Goal: Task Accomplishment & Management: Manage account settings

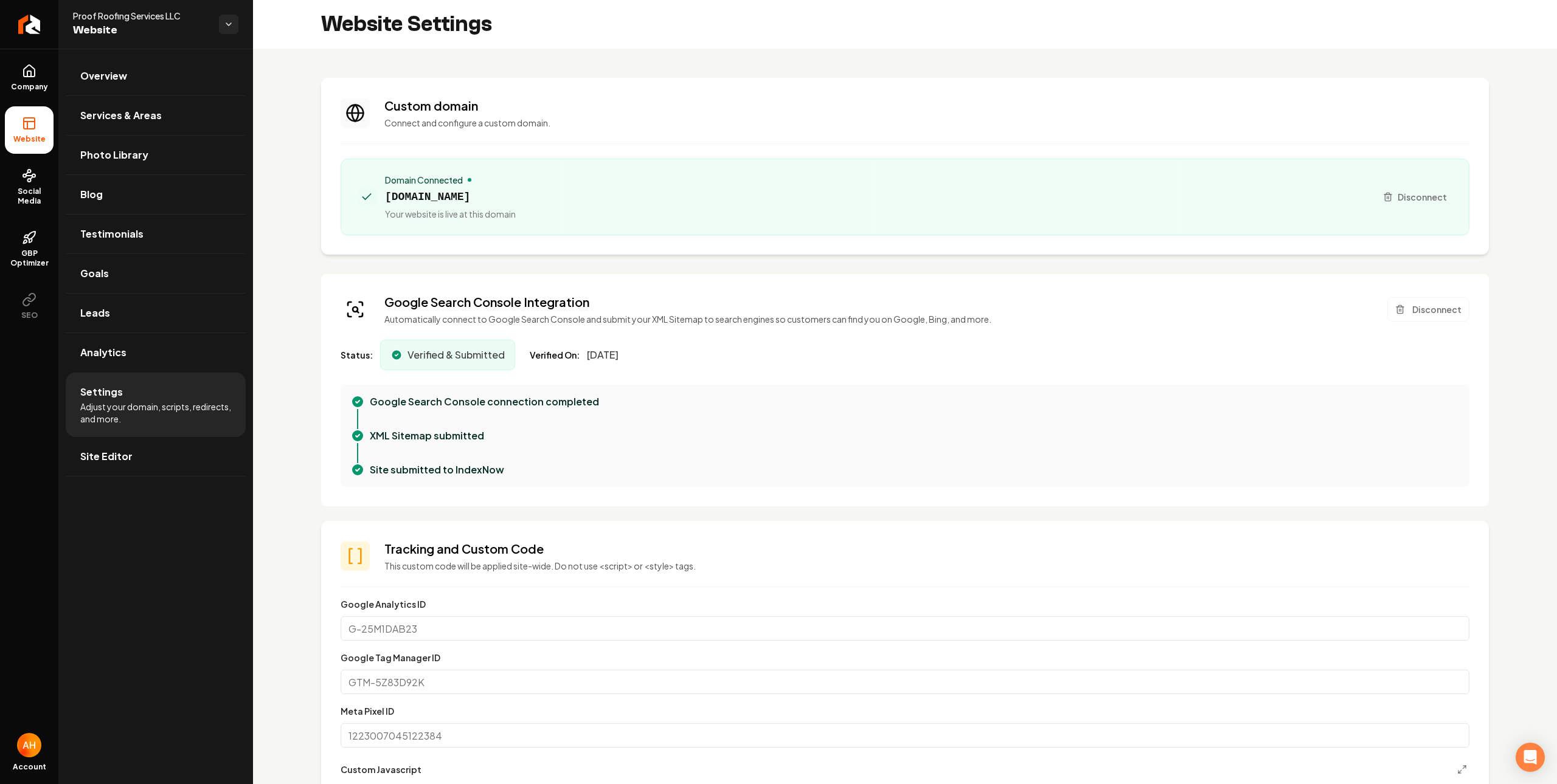
scroll to position [143, 0]
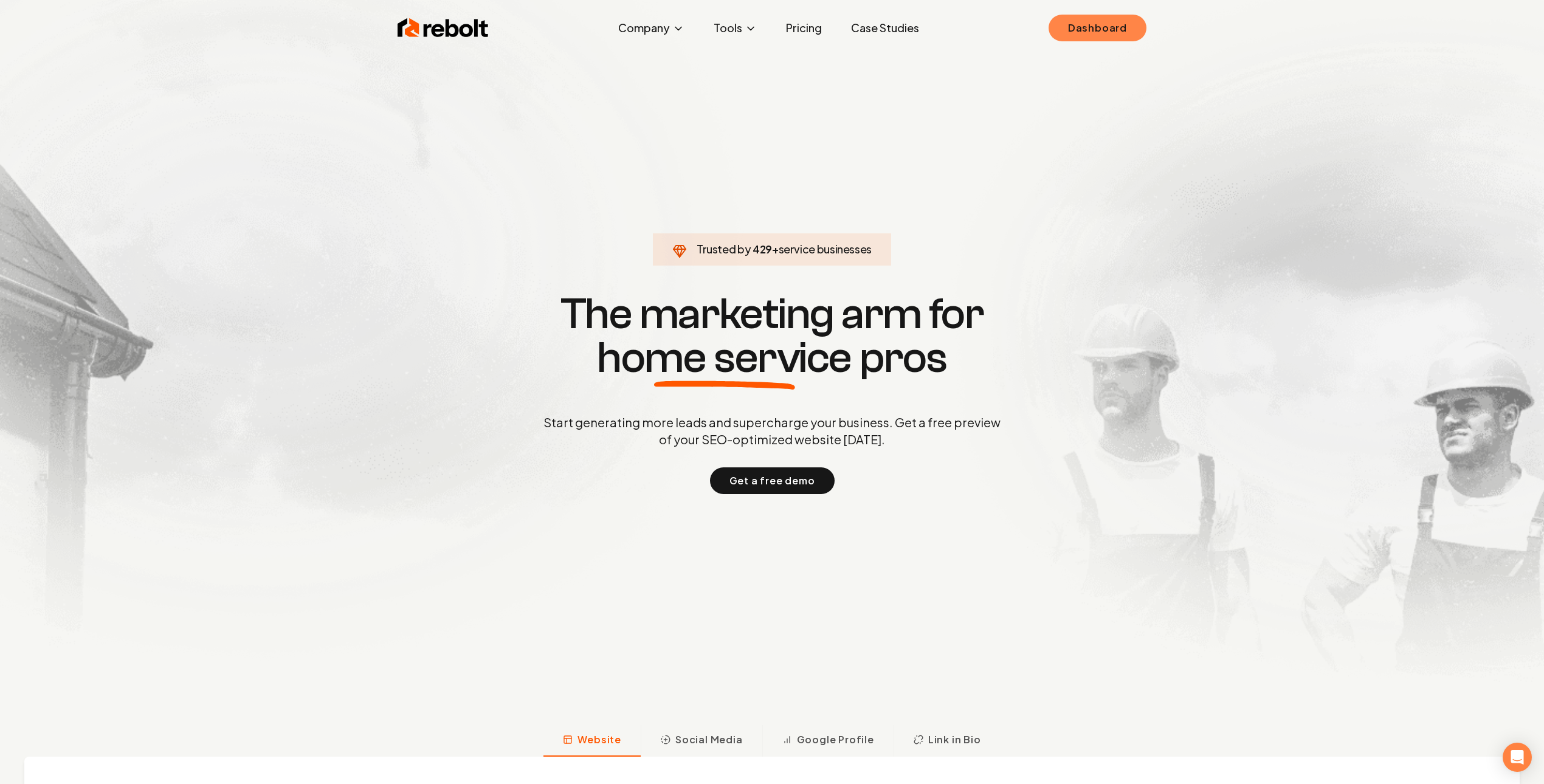
click at [1079, 37] on link "Dashboard" at bounding box center [1098, 27] width 98 height 27
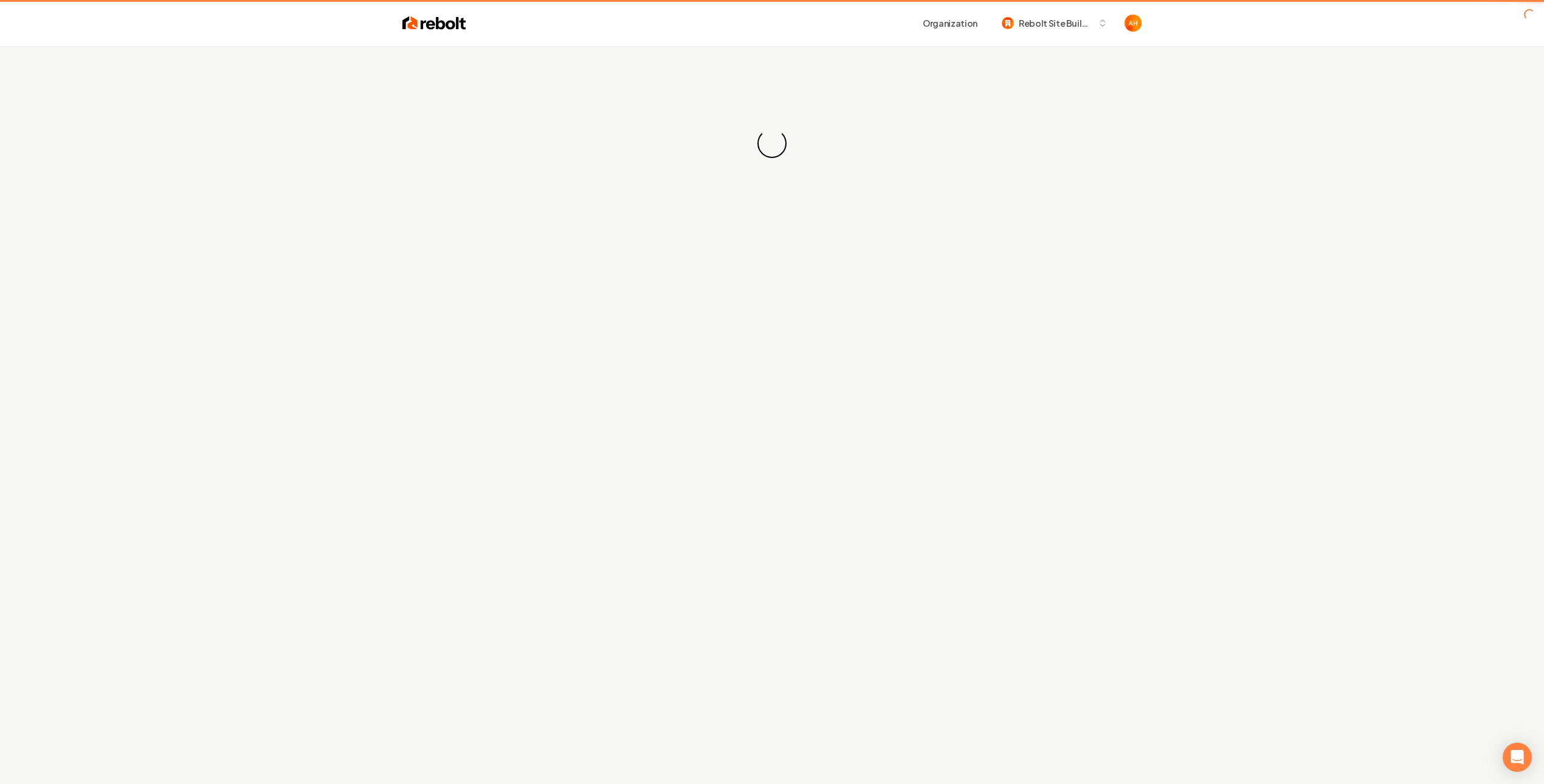
click at [903, 22] on div "Organization Rebolt Site Builder" at bounding box center [804, 23] width 675 height 22
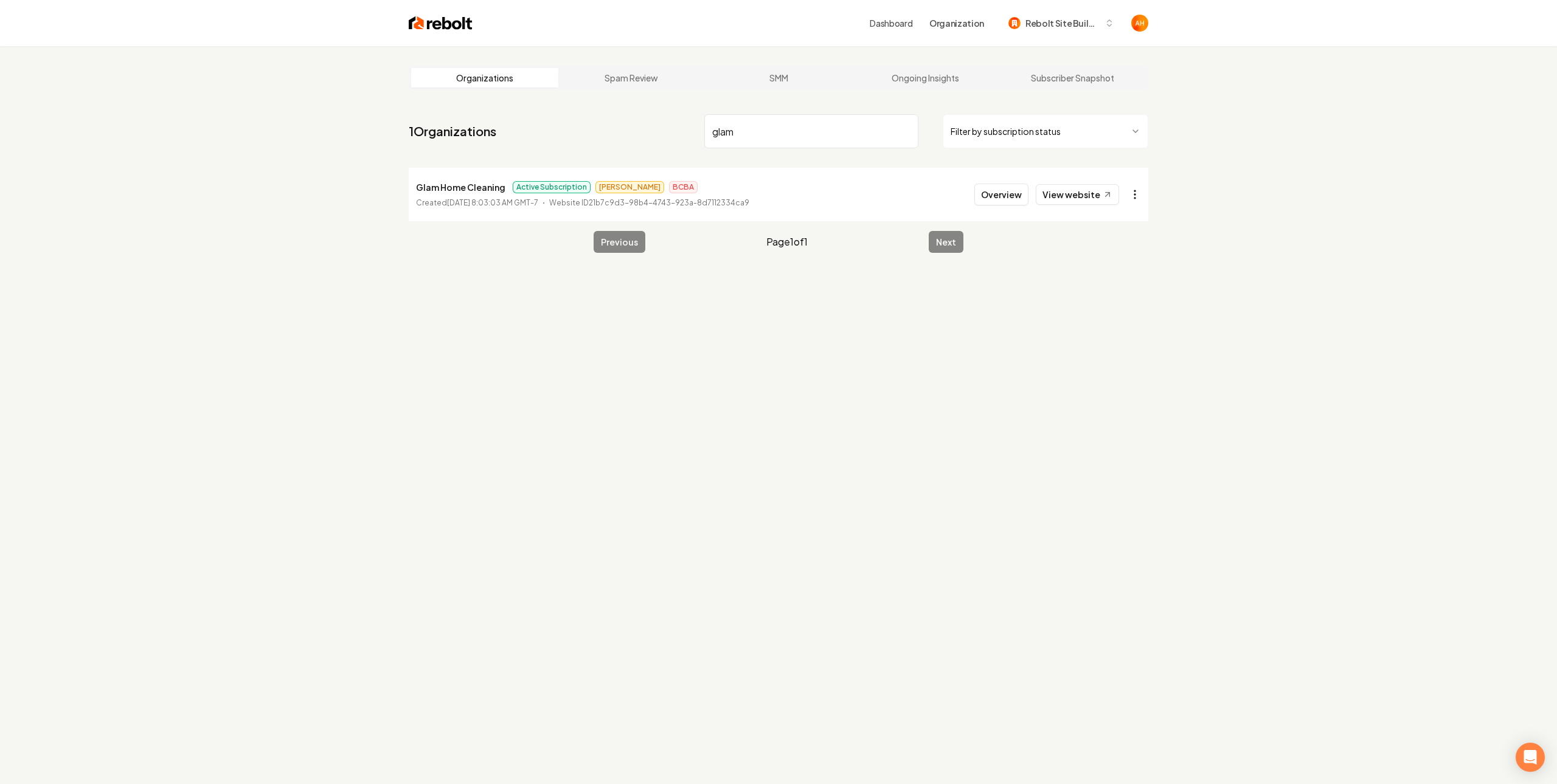
click at [1124, 198] on html "Dashboard Organization Rebolt Site Builder Organizations Spam Review SMM Ongoin…" at bounding box center [778, 392] width 1557 height 784
click at [1102, 304] on link "View in Stripe" at bounding box center [1099, 300] width 77 height 20
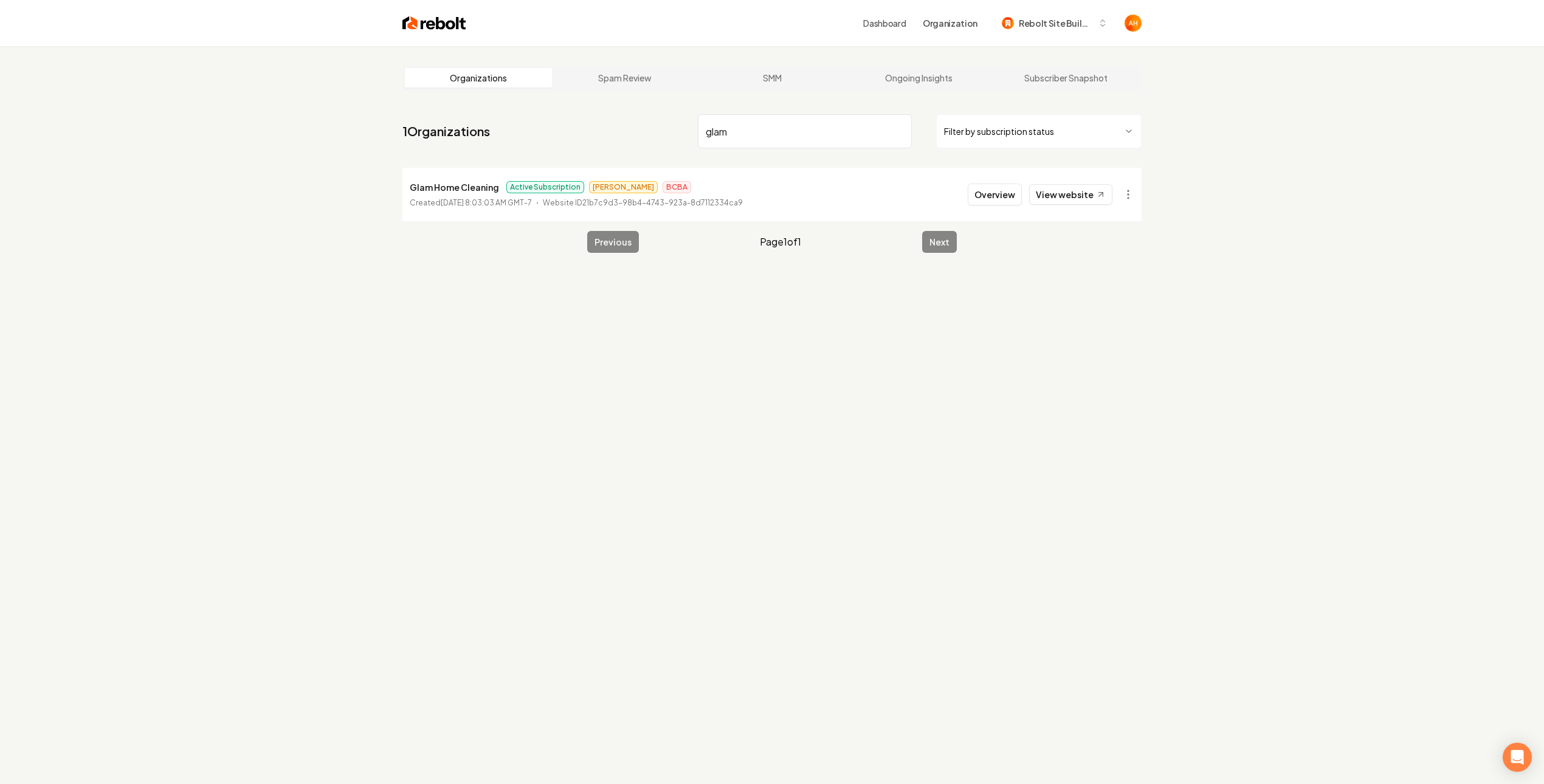
click at [779, 155] on nav "1 Organizations glam Filter by subscription status" at bounding box center [772, 136] width 740 height 54
click at [795, 128] on input "glam" at bounding box center [804, 132] width 214 height 34
type input "la 1"
click at [1048, 188] on link "View website" at bounding box center [1071, 194] width 83 height 21
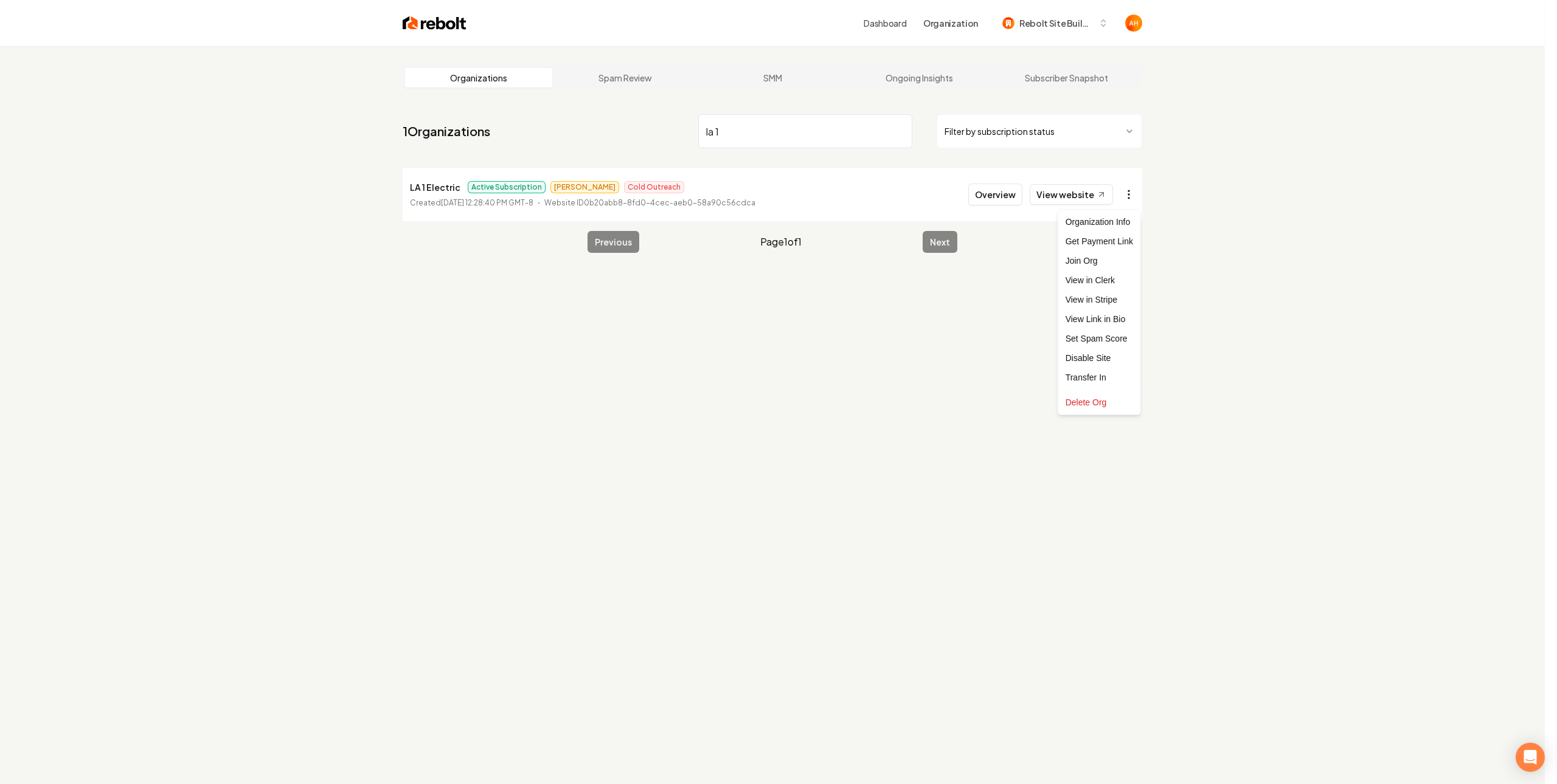
click at [1133, 189] on html "Dashboard Organization Rebolt Site Builder Organizations Spam Review SMM Ongoin…" at bounding box center [778, 392] width 1557 height 784
click at [1117, 266] on div "Join Org" at bounding box center [1099, 261] width 77 height 20
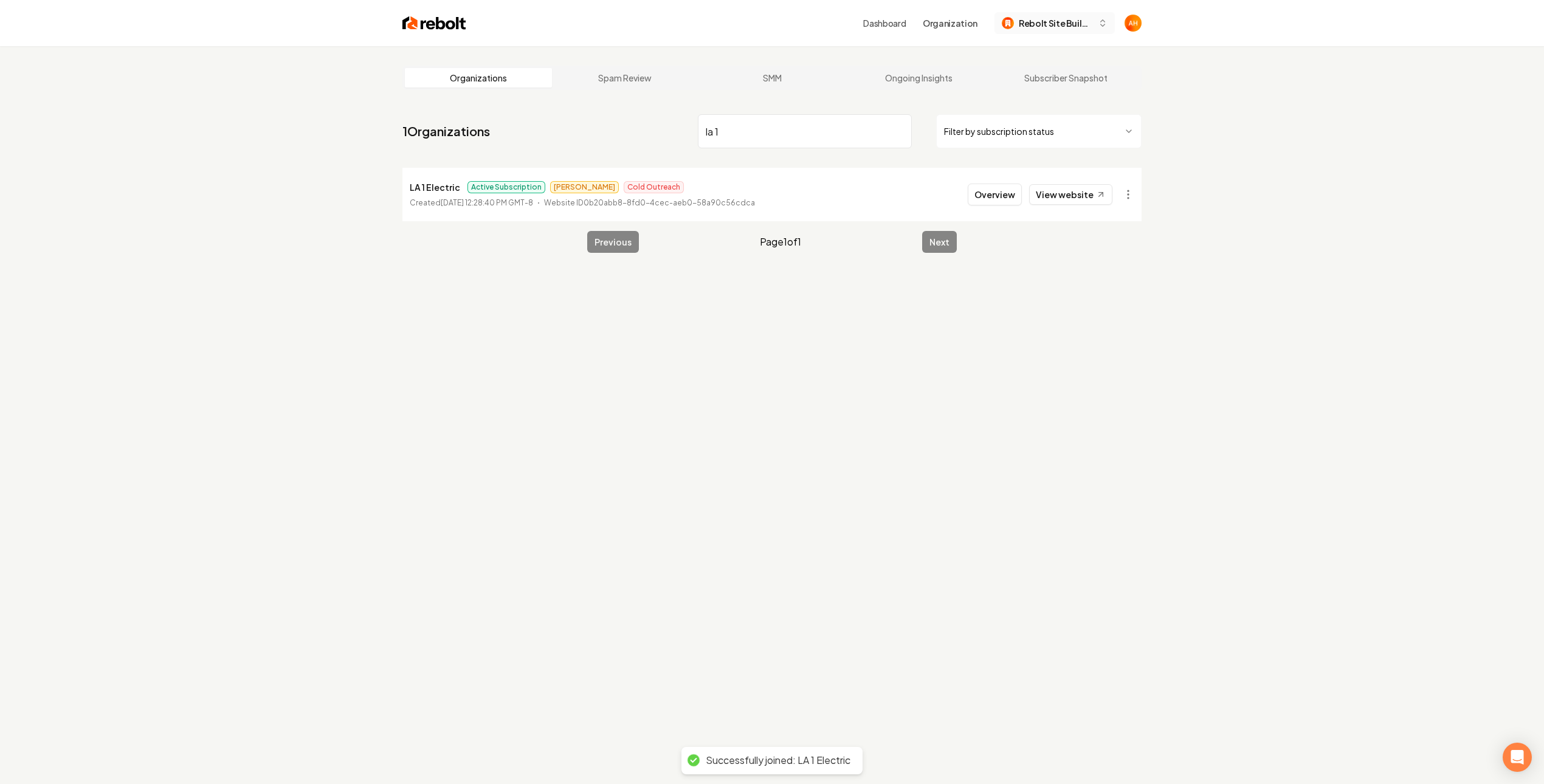
click at [1060, 18] on span "Rebolt Site Builder" at bounding box center [1056, 24] width 74 height 13
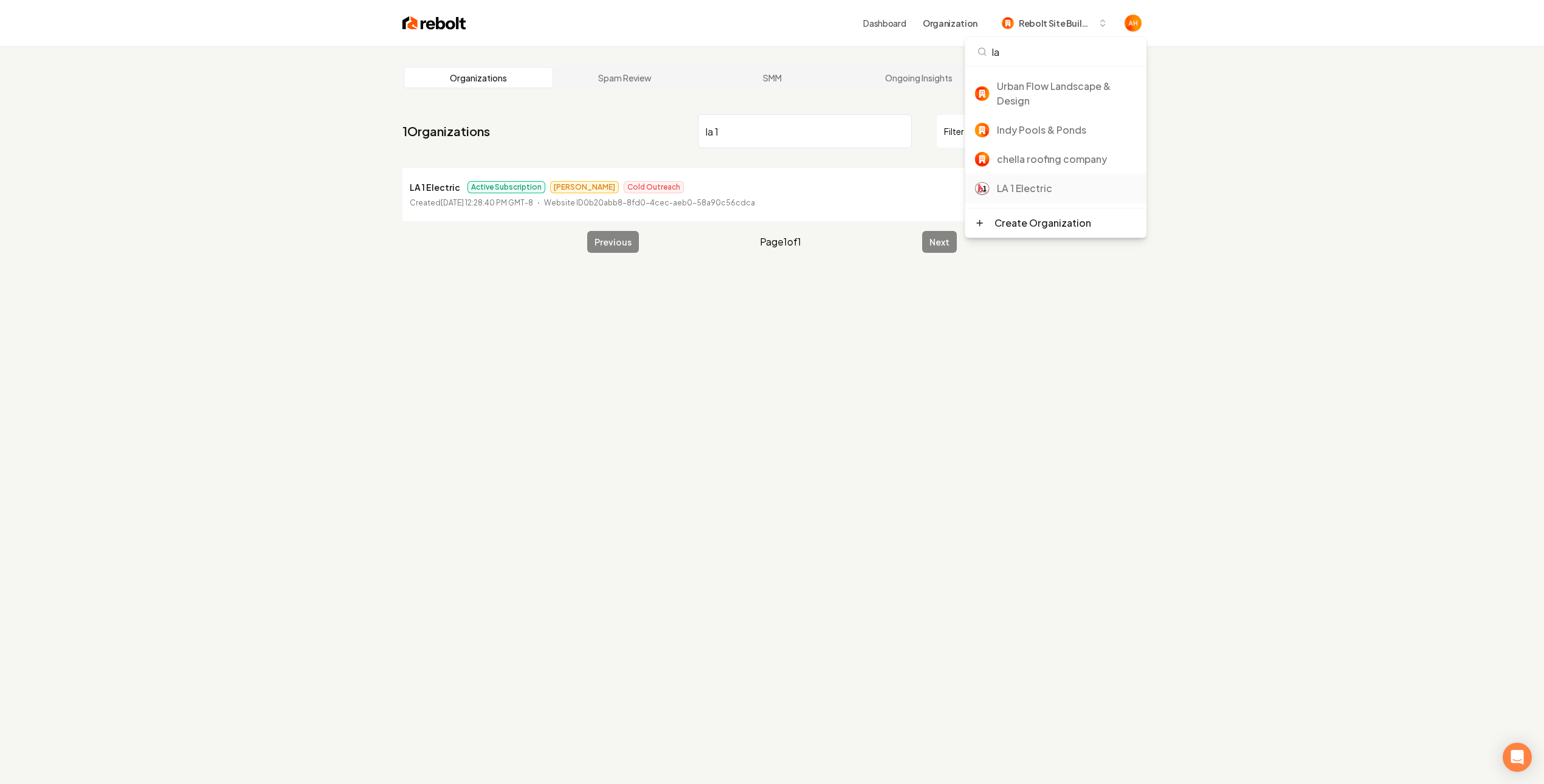
type input "la"
click at [1055, 185] on div "LA 1 Electric" at bounding box center [1067, 188] width 140 height 14
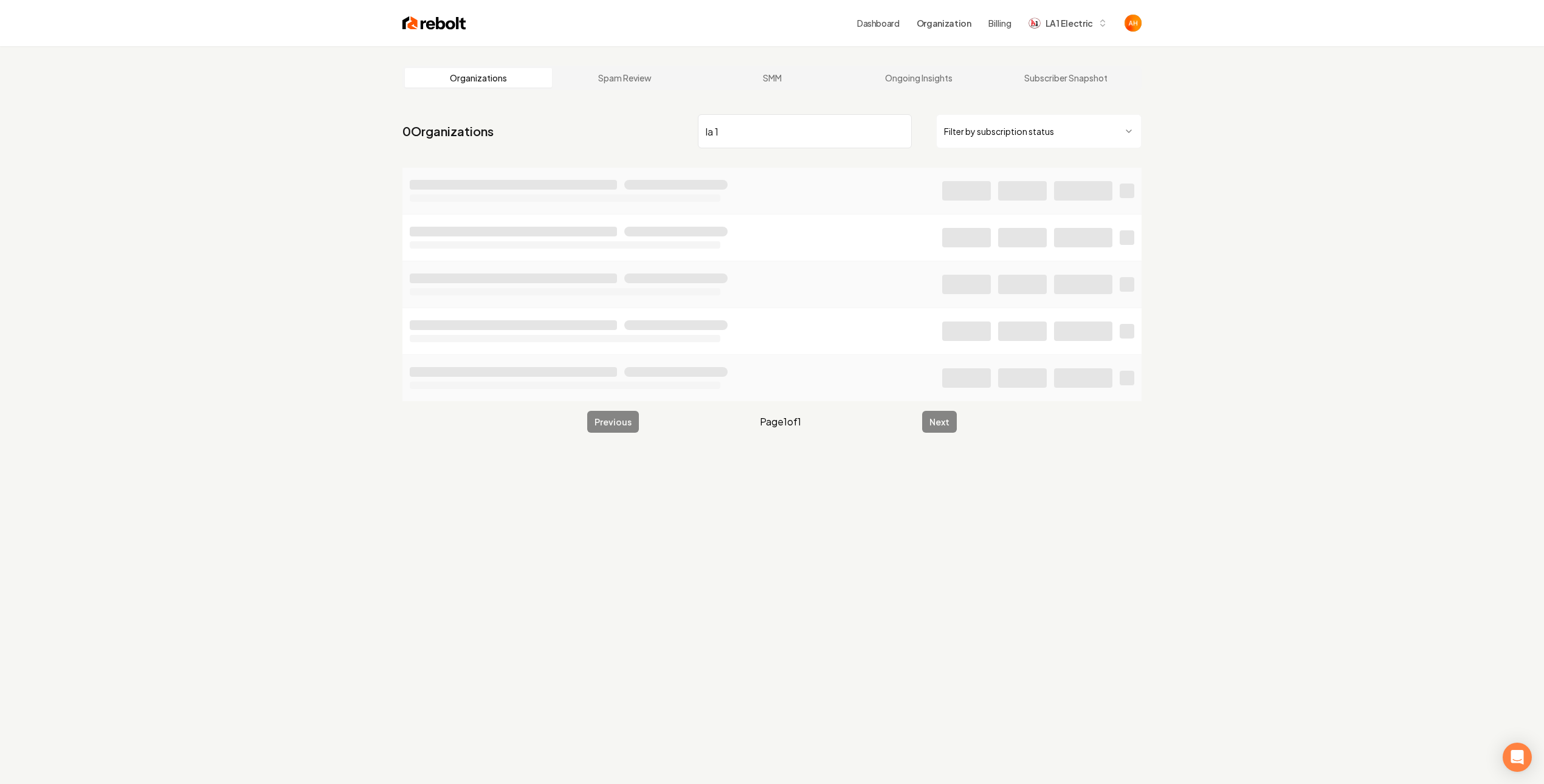
click at [869, 20] on link "Dashboard" at bounding box center [878, 23] width 43 height 12
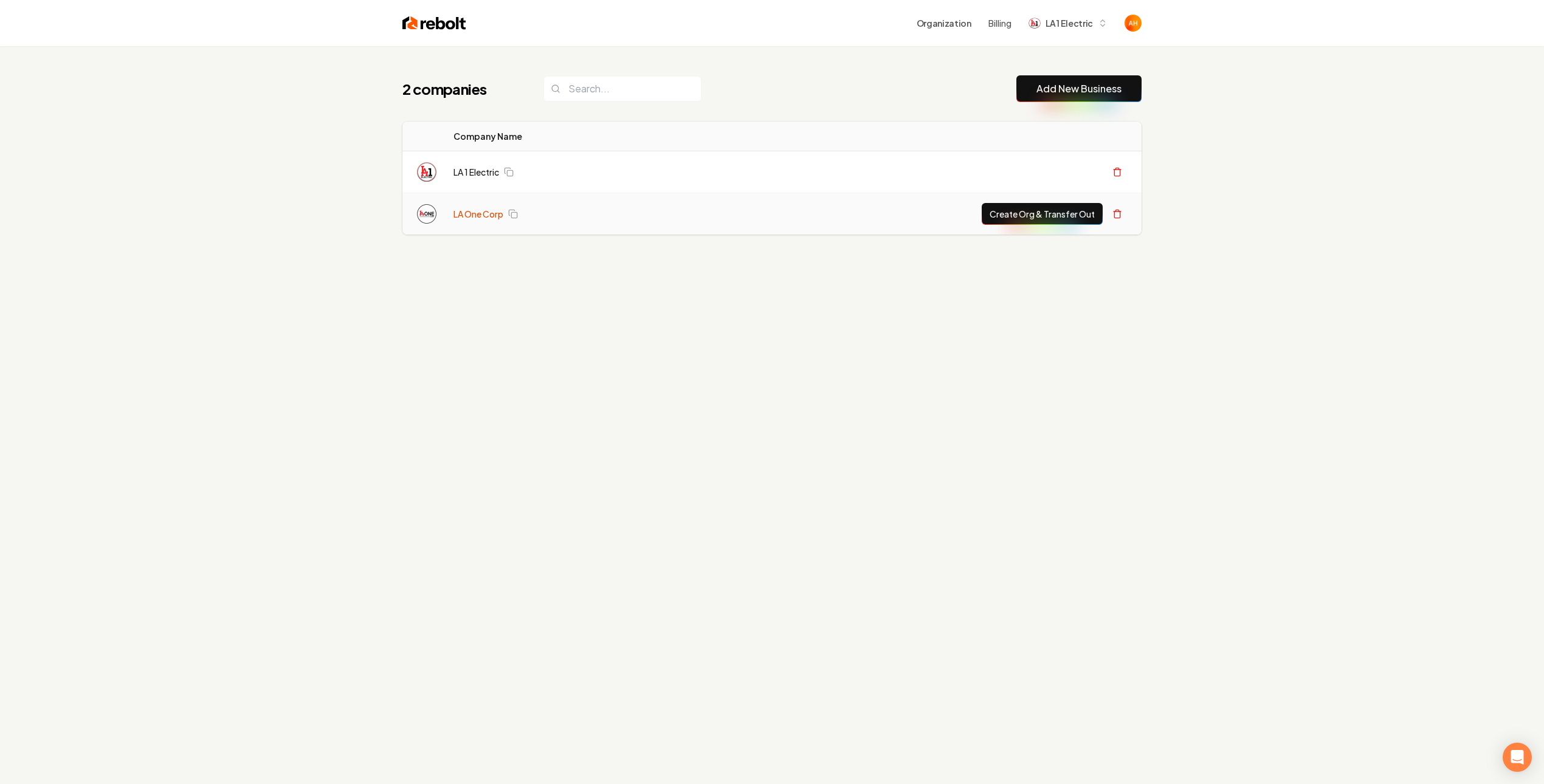
click at [492, 217] on link "LA One Corp" at bounding box center [478, 214] width 50 height 12
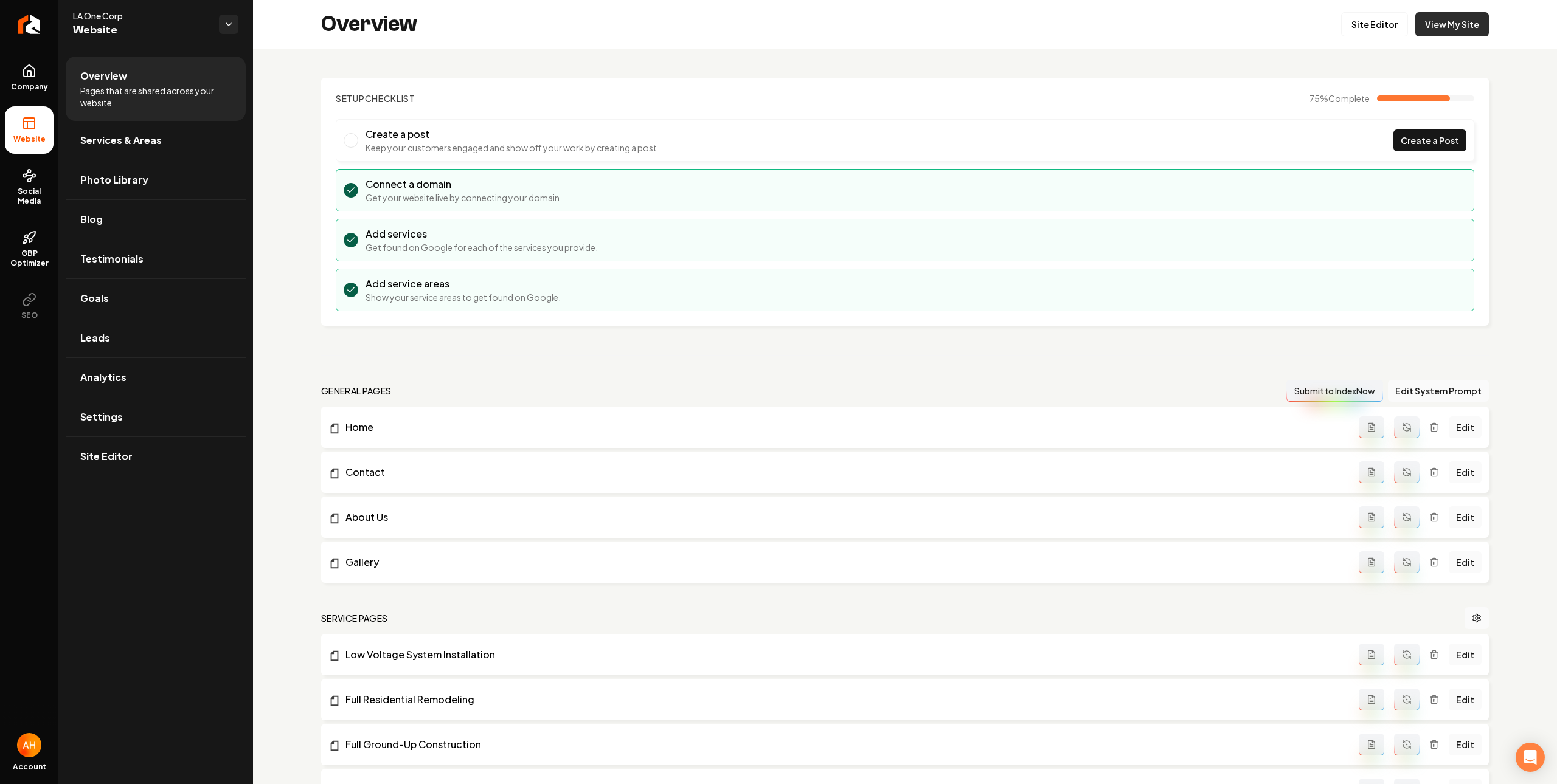
click at [1454, 14] on link "View My Site" at bounding box center [1452, 24] width 73 height 24
click at [897, 86] on section "Setup Checklist 75 % Complete Create a post Keep your customers engaged and sho…" at bounding box center [905, 202] width 1168 height 248
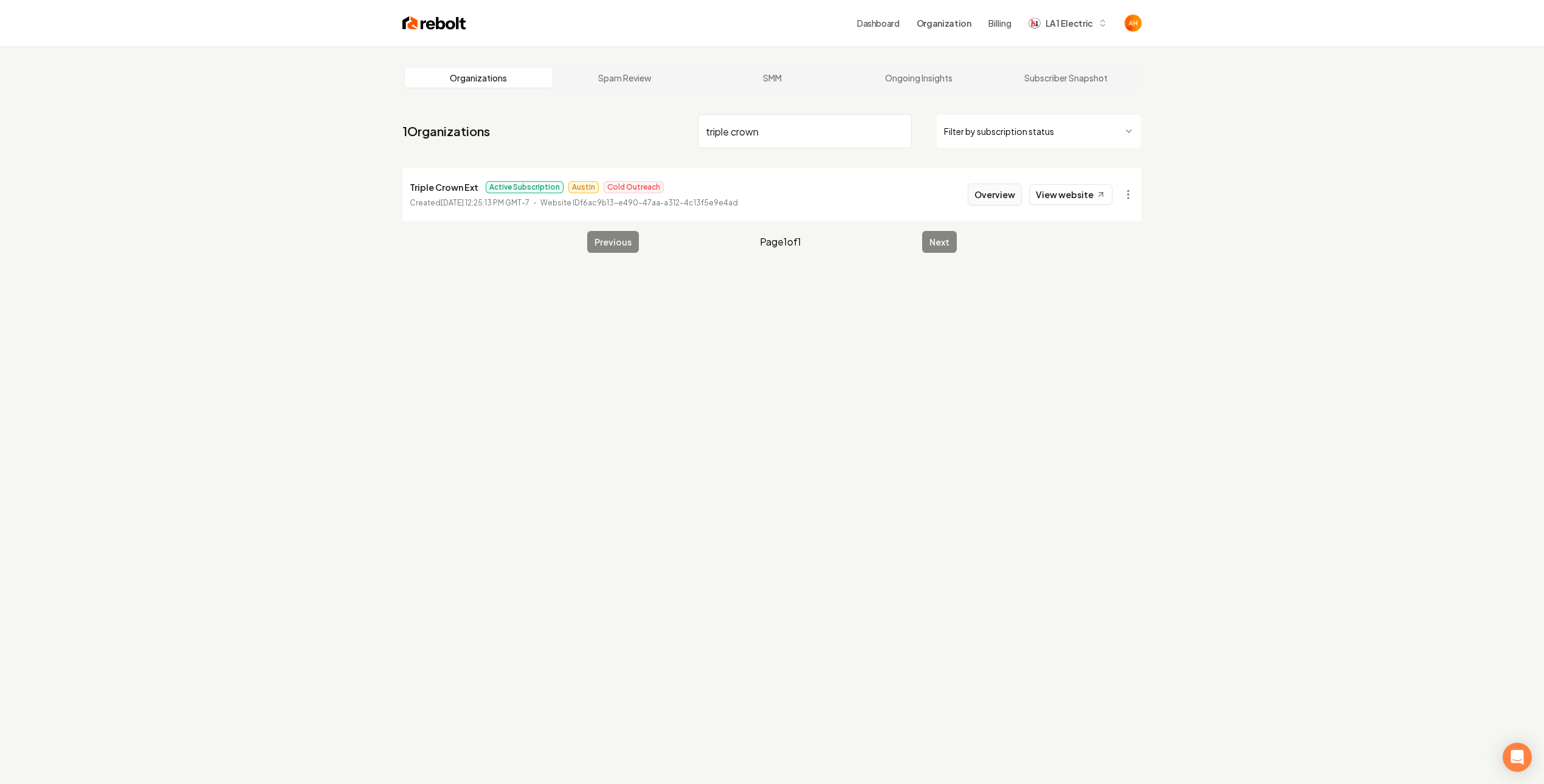
type input "triple crown"
click at [988, 188] on button "Overview" at bounding box center [995, 194] width 54 height 22
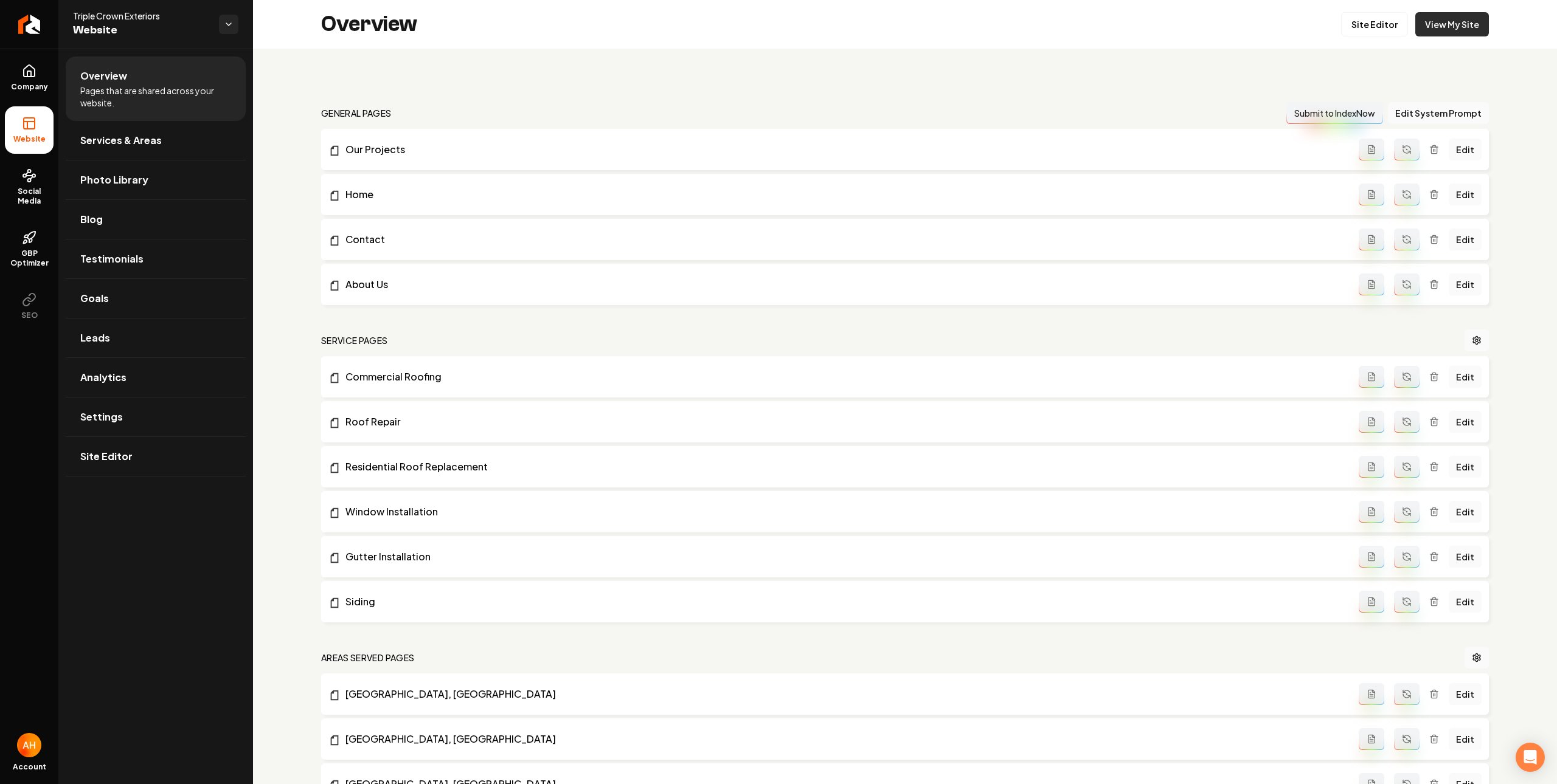
click at [1455, 30] on link "View My Site" at bounding box center [1452, 24] width 73 height 24
click at [43, 181] on link "Social Media" at bounding box center [29, 187] width 48 height 57
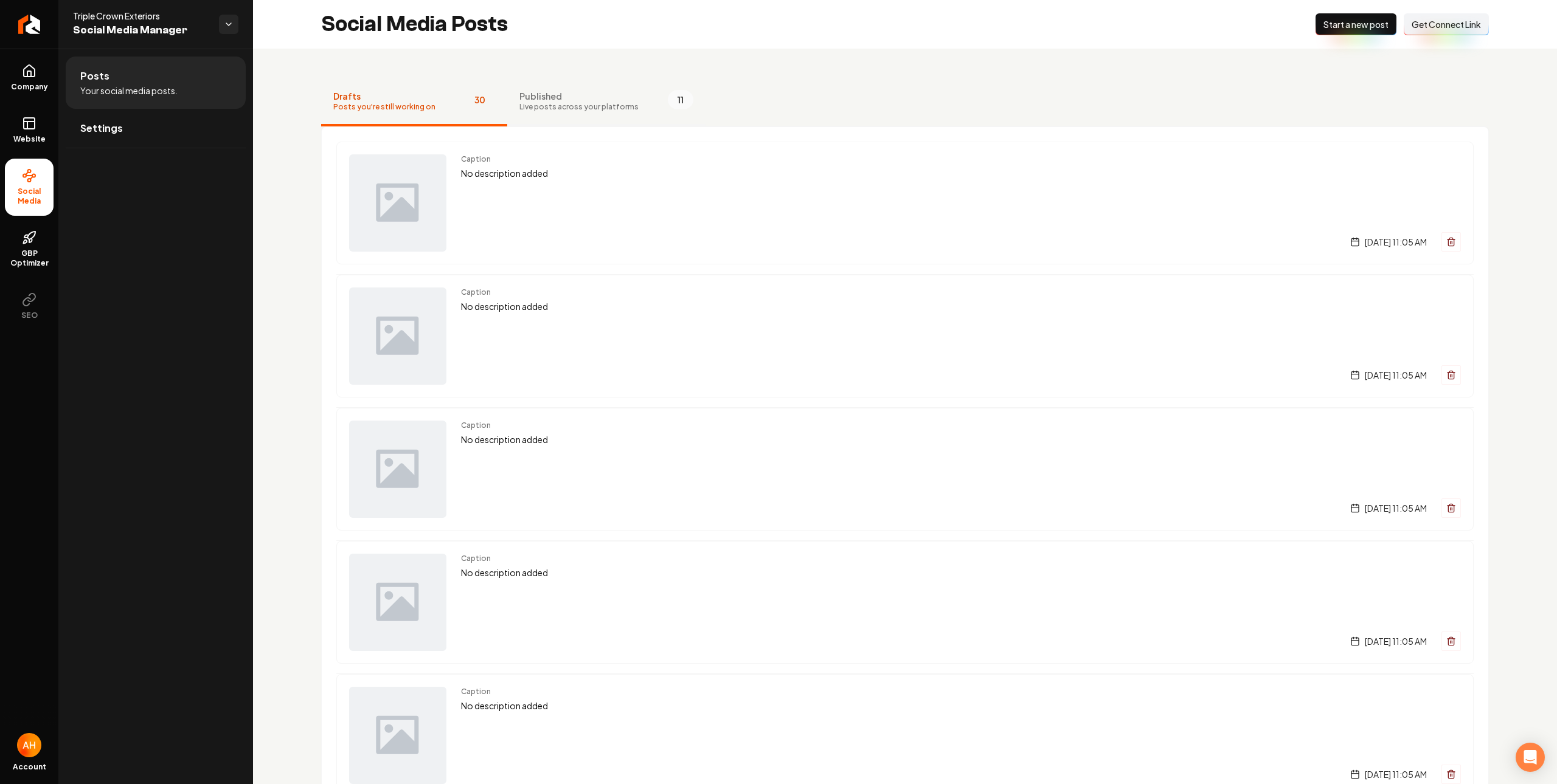
click at [610, 92] on span "Published" at bounding box center [579, 96] width 119 height 12
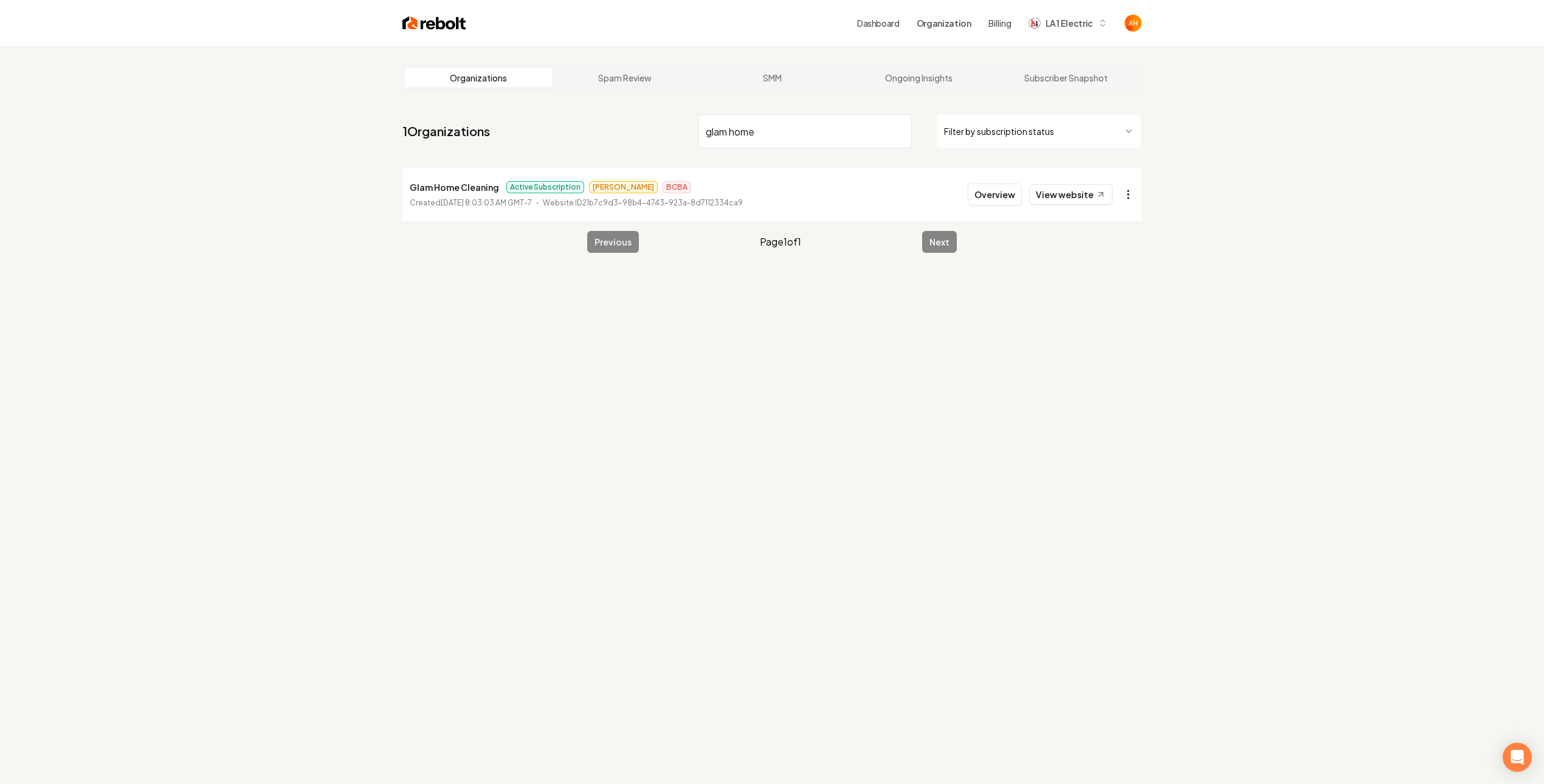
type input "glam home"
click at [1140, 191] on html "Dashboard Organization Billing LA 1 Electric Organizations Spam Review SMM Ongo…" at bounding box center [772, 392] width 1544 height 784
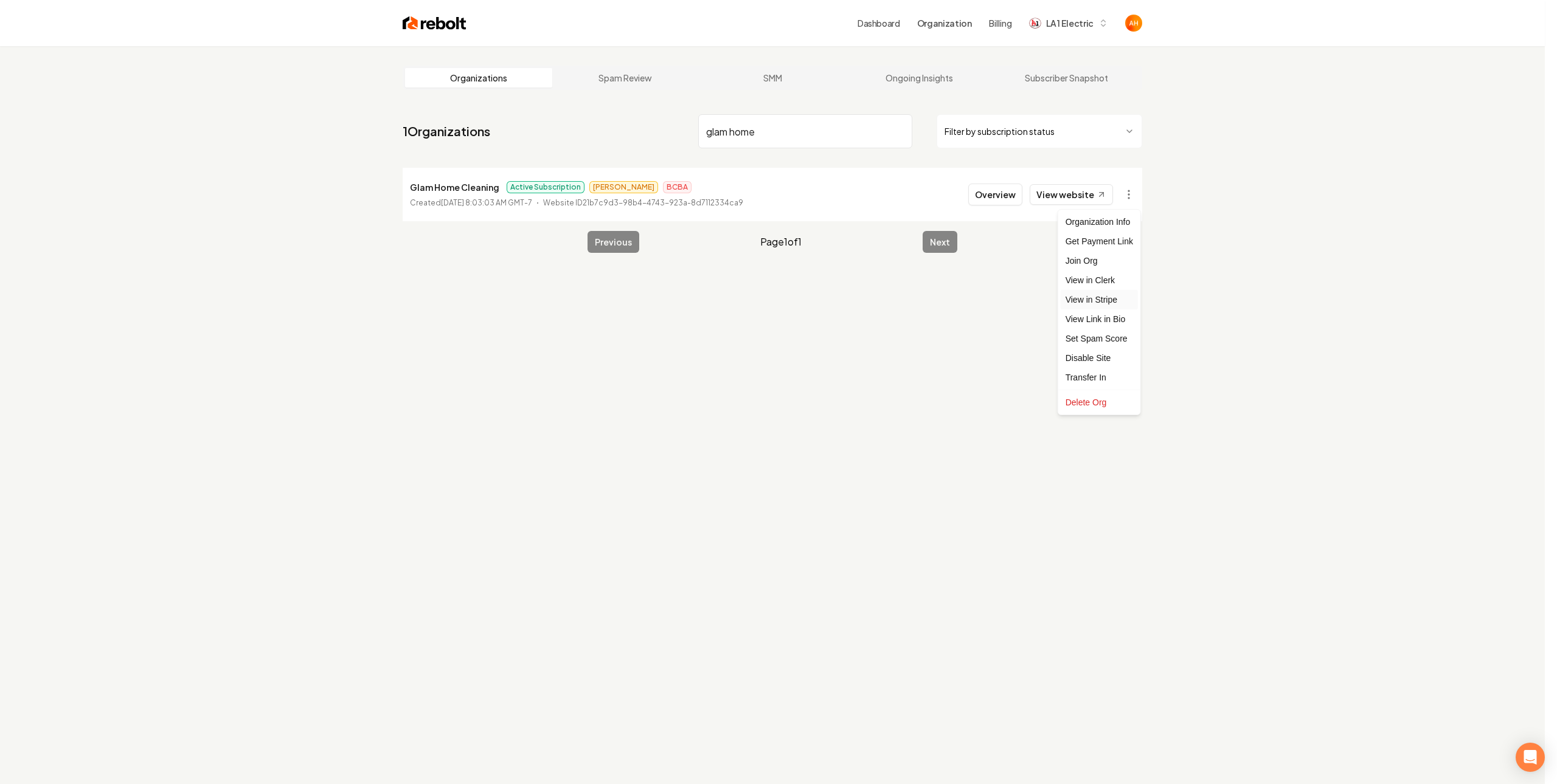
click at [1112, 295] on link "View in Stripe" at bounding box center [1099, 300] width 77 height 20
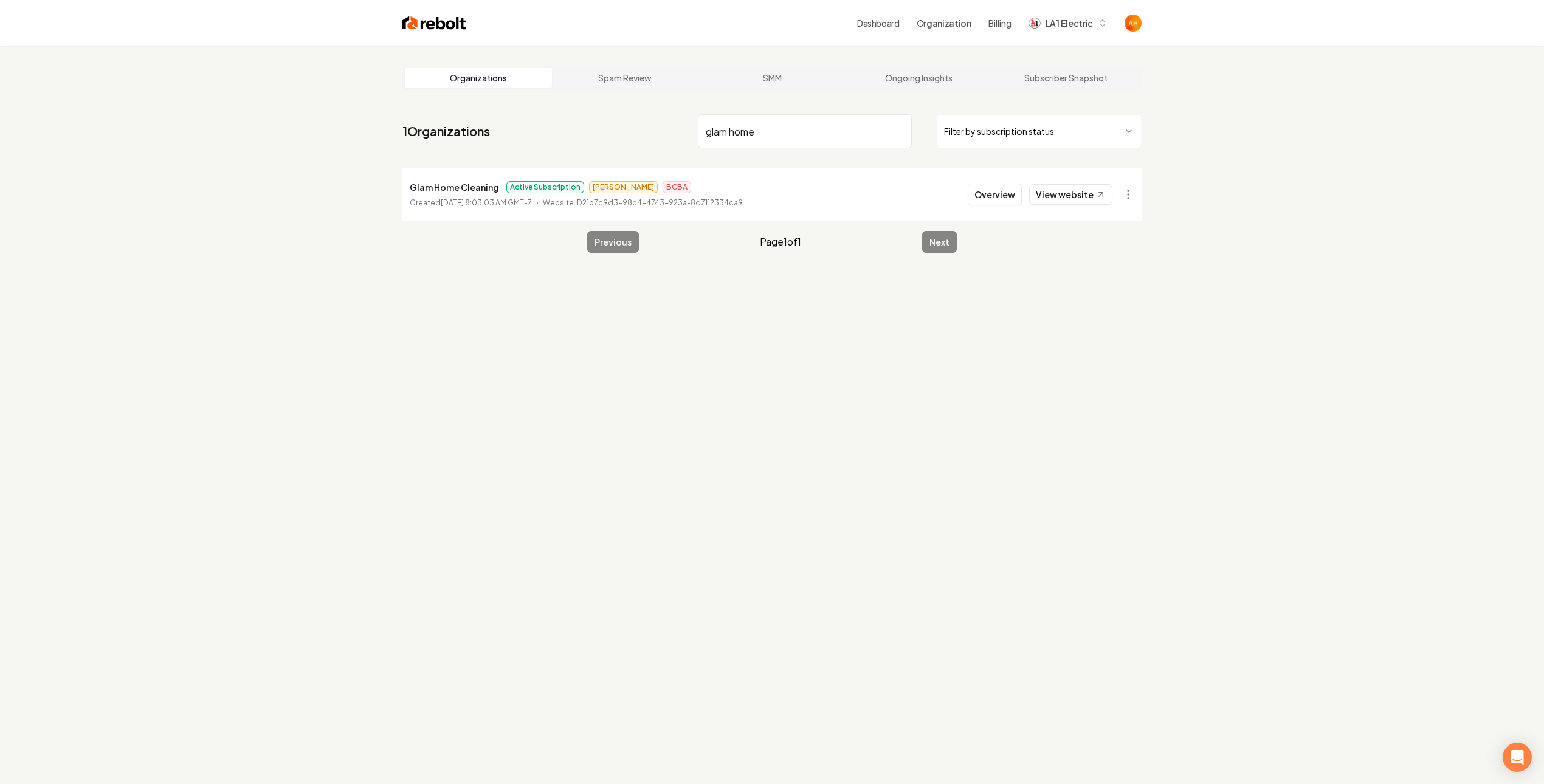
drag, startPoint x: 1179, startPoint y: 688, endPoint x: 1168, endPoint y: 580, distance: 108.6
click at [1177, 684] on div "Organizations Spam Review SMM Ongoing Insights Subscriber Snapshot 1 Organizati…" at bounding box center [772, 438] width 1544 height 784
click at [1311, 247] on div "Organizations Spam Review SMM Ongoing Insights Subscriber Snapshot 1 Organizati…" at bounding box center [772, 438] width 1544 height 784
click at [1031, 192] on link "View website" at bounding box center [1071, 194] width 83 height 21
click at [1135, 192] on html "Dashboard Organization Billing LA 1 Electric Organizations Spam Review SMM Ongo…" at bounding box center [772, 392] width 1544 height 784
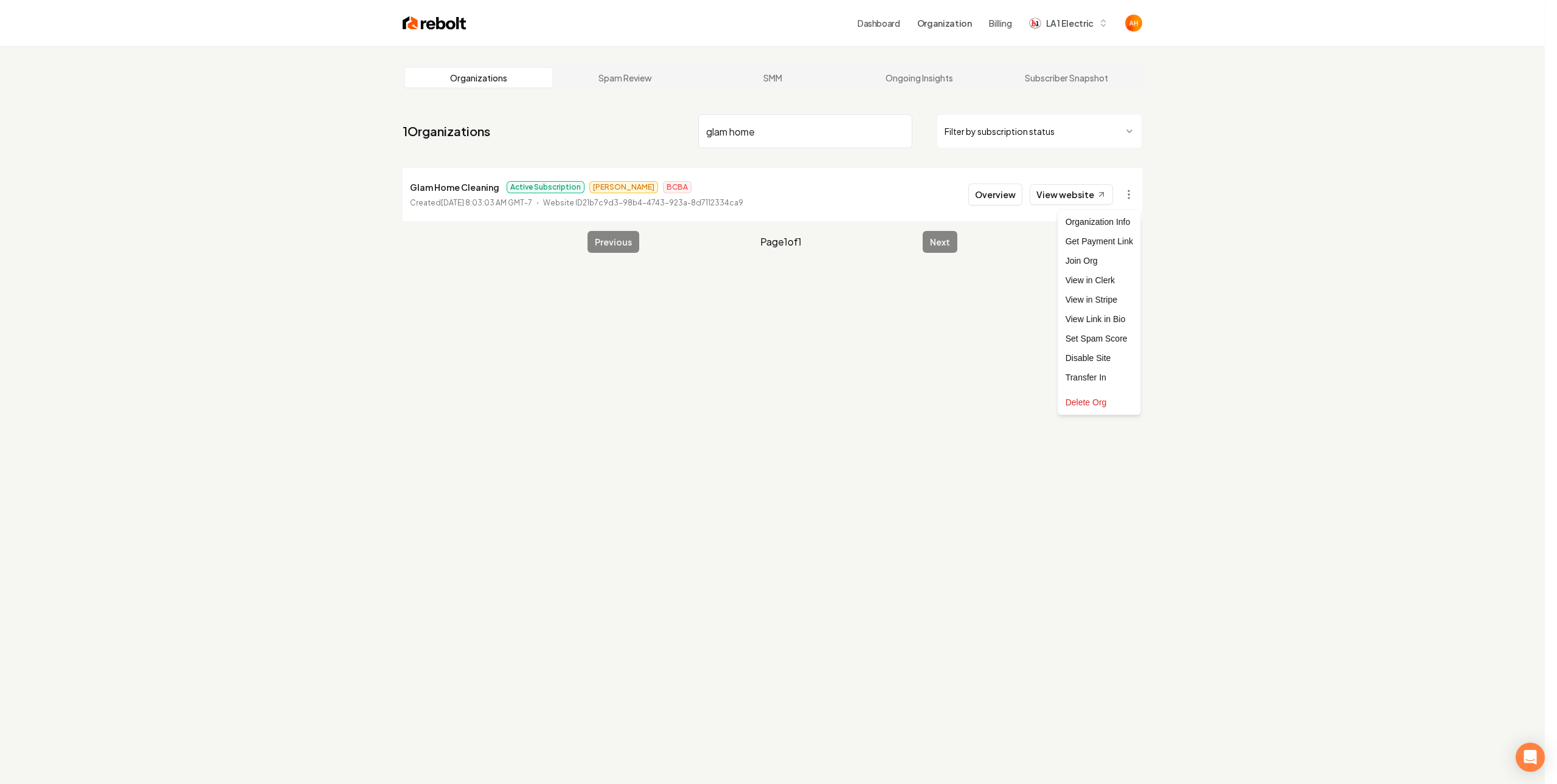
drag, startPoint x: 1226, startPoint y: 122, endPoint x: 1245, endPoint y: 92, distance: 35.5
click at [1229, 115] on html "Dashboard Organization Billing LA 1 Electric Organizations Spam Review SMM Ongo…" at bounding box center [778, 392] width 1557 height 784
